Goal: Transaction & Acquisition: Purchase product/service

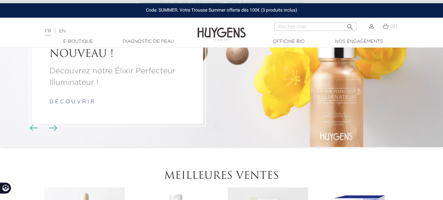
scroll to position [49, 0]
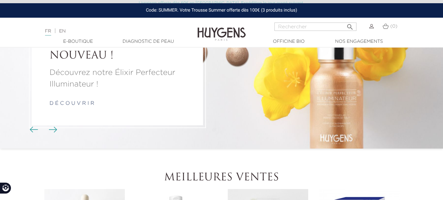
click at [75, 104] on link "d é c o u v r i r" at bounding box center [72, 103] width 45 height 5
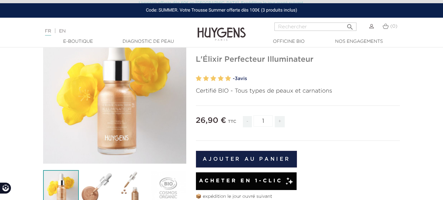
scroll to position [72, 0]
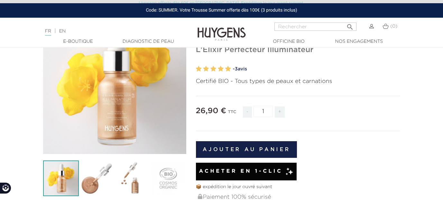
click at [224, 170] on span "Acheter en 1-clic" at bounding box center [241, 172] width 84 height 8
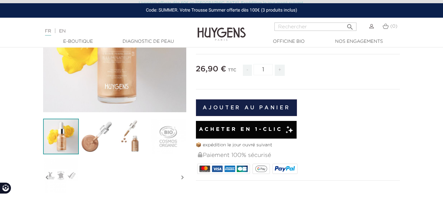
scroll to position [114, 0]
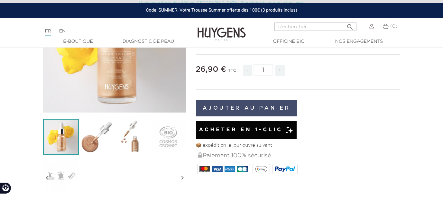
click at [232, 105] on button "Ajouter au panier" at bounding box center [246, 108] width 101 height 17
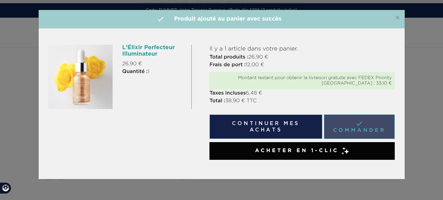
click at [352, 126] on link " Commander" at bounding box center [359, 127] width 71 height 24
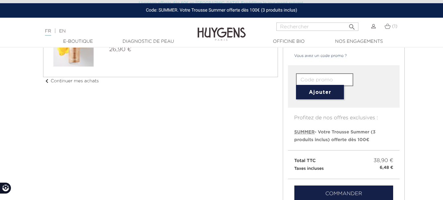
scroll to position [101, 0]
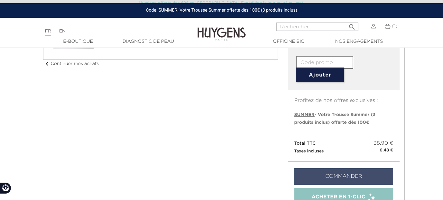
click at [333, 176] on link "Commander" at bounding box center [343, 176] width 99 height 17
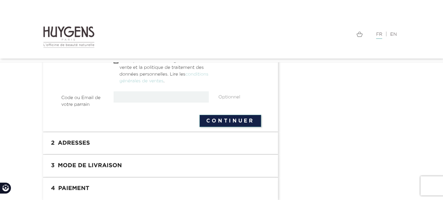
scroll to position [280, 0]
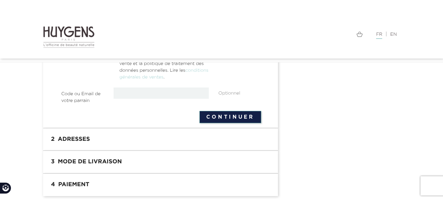
click at [169, 134] on h1 "2 Adresses" at bounding box center [160, 139] width 225 height 13
click at [76, 141] on h1 "2 Adresses" at bounding box center [160, 139] width 225 height 13
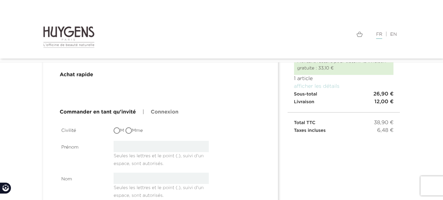
scroll to position [0, 0]
